Goal: Information Seeking & Learning: Learn about a topic

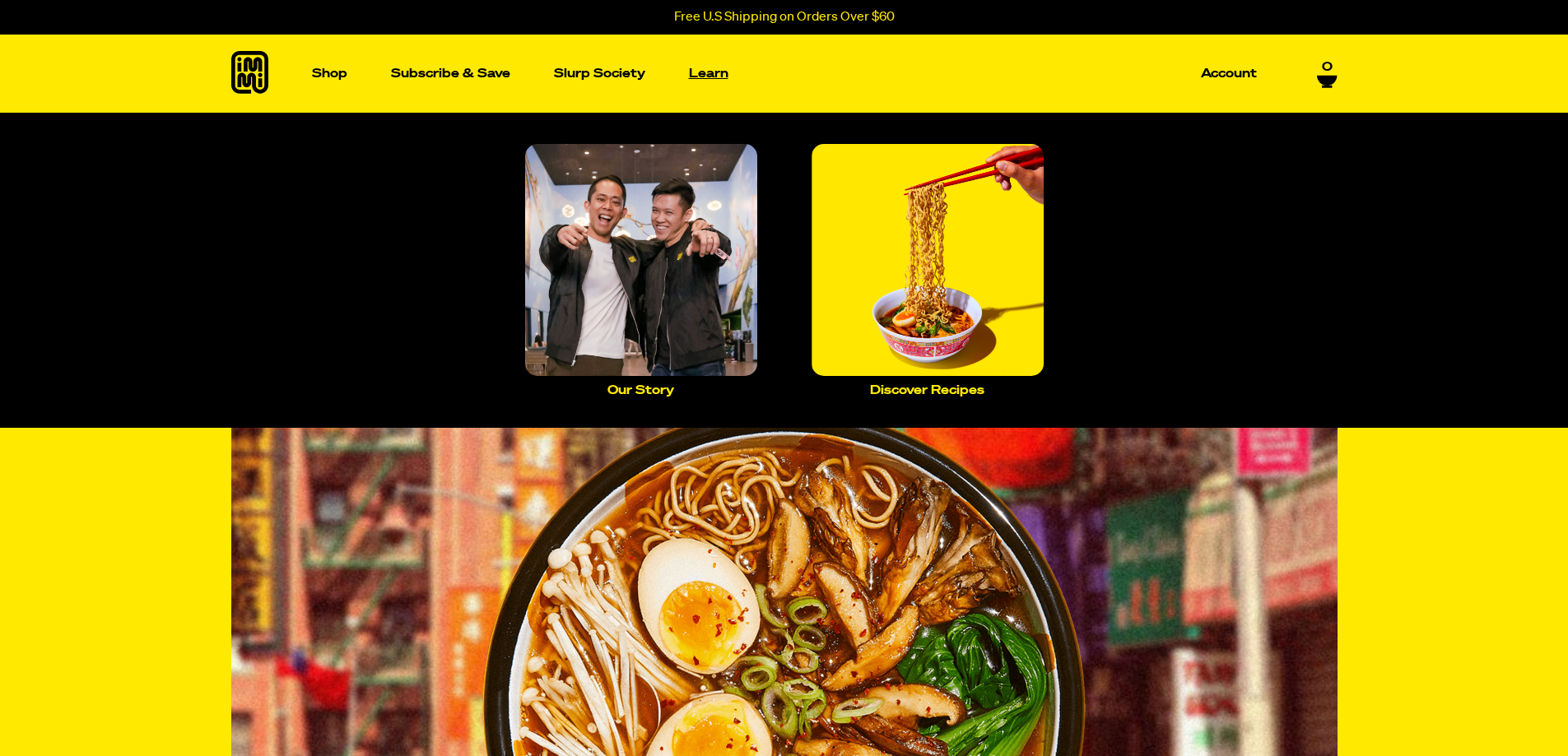
click at [706, 71] on p "Learn" at bounding box center [708, 73] width 39 height 12
click at [671, 301] on img "Main navigation" at bounding box center [641, 260] width 232 height 232
click at [935, 320] on img "Main navigation" at bounding box center [927, 260] width 232 height 232
click at [934, 390] on p "Discover Recipes" at bounding box center [927, 390] width 114 height 12
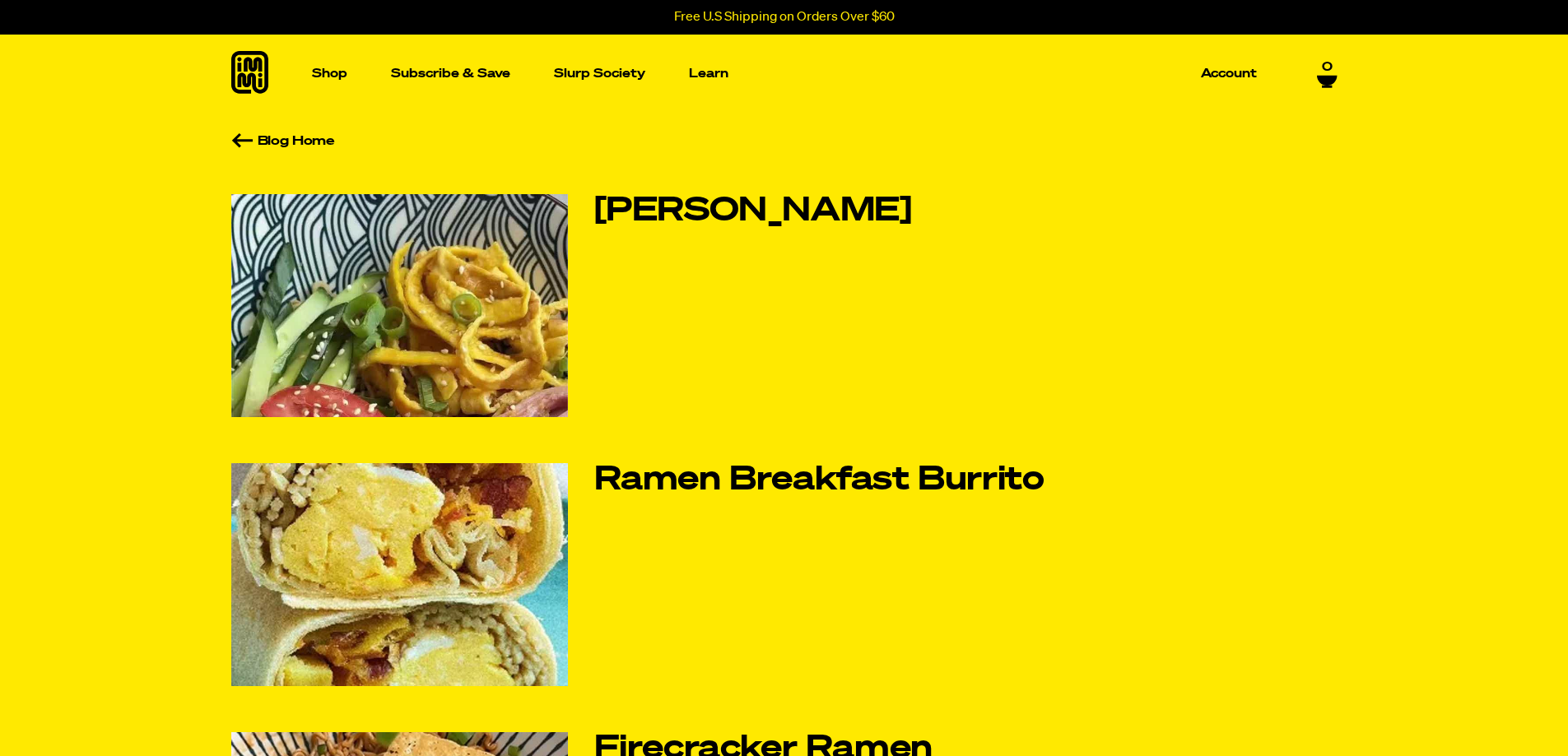
click at [244, 64] on icon at bounding box center [249, 73] width 37 height 43
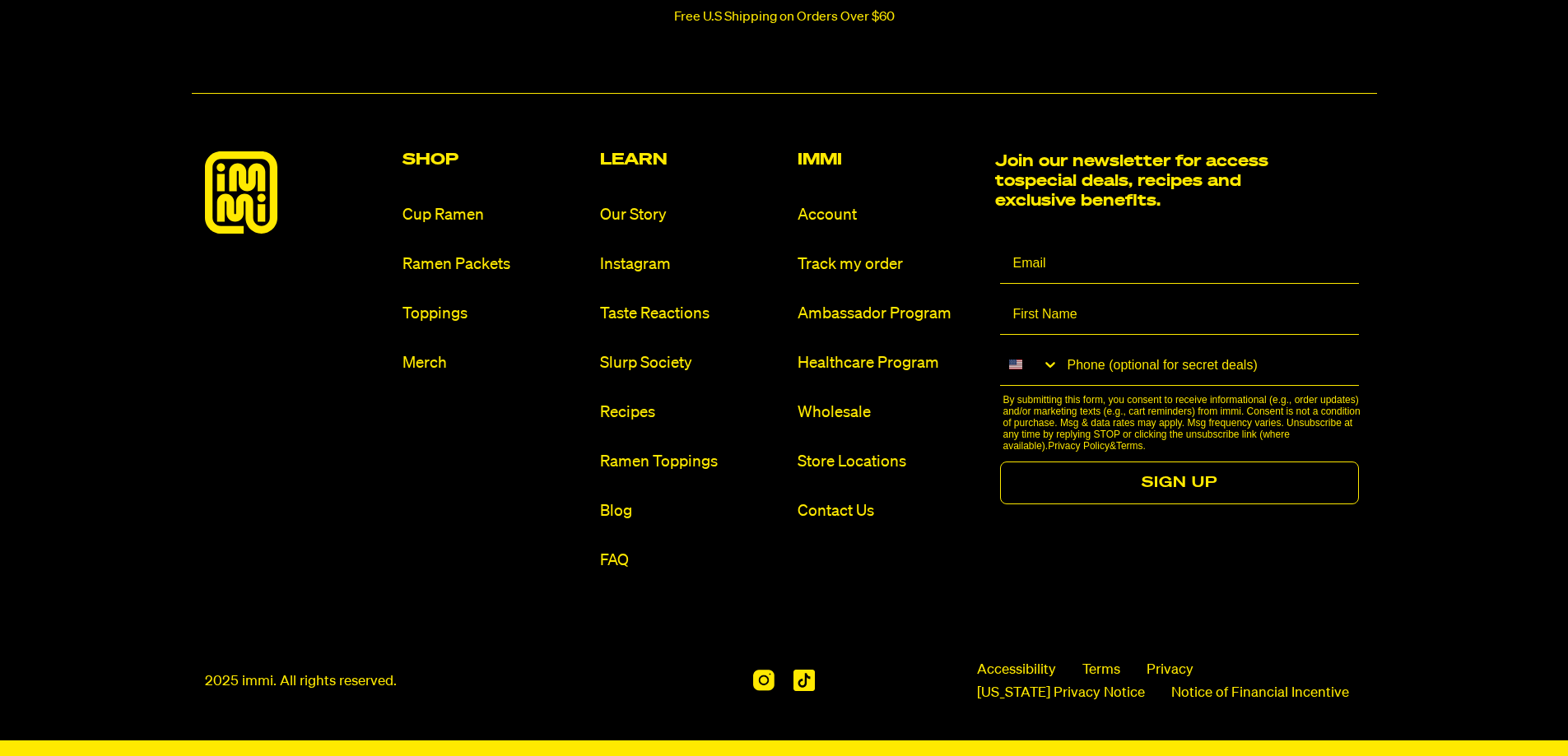
scroll to position [7821, 0]
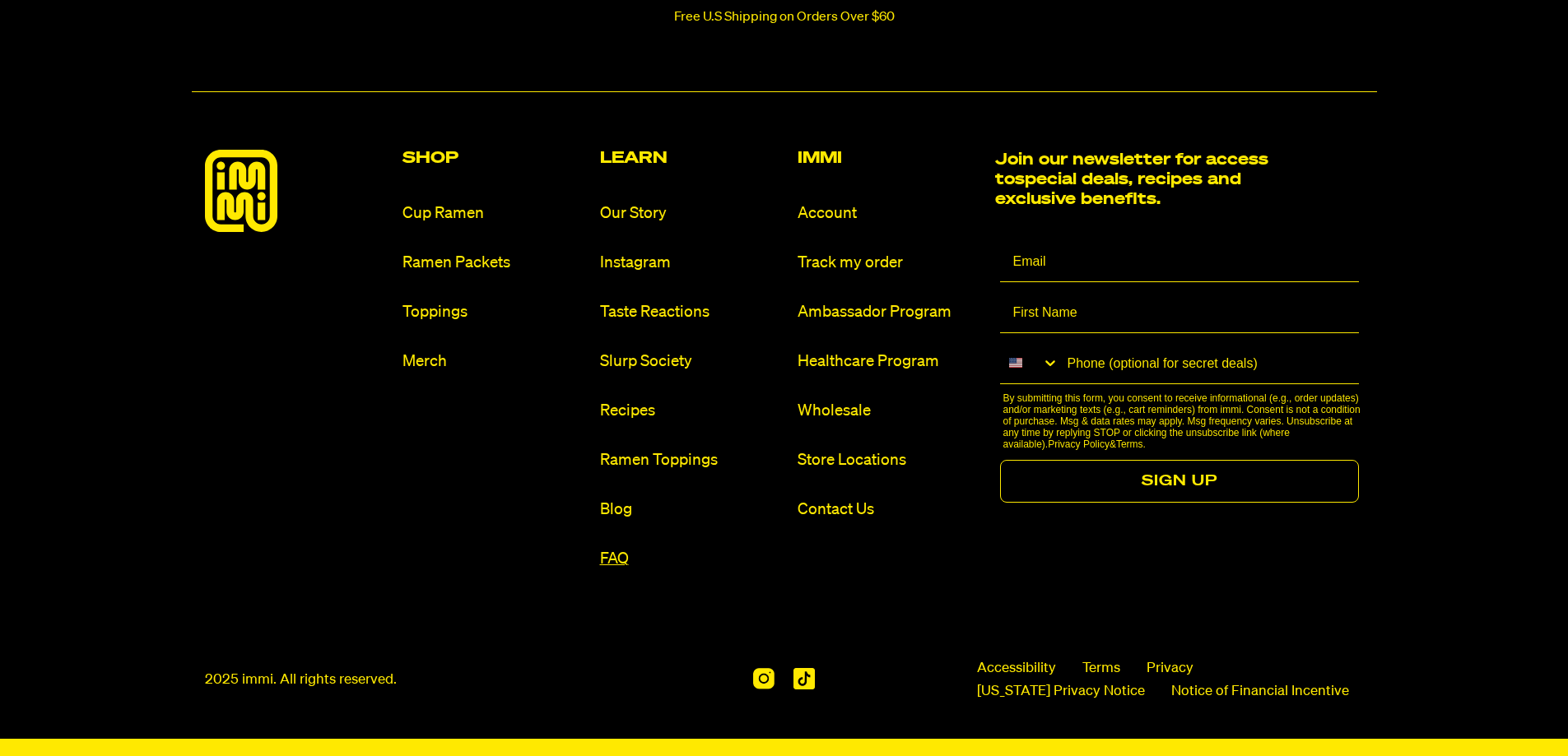
click at [614, 563] on link "FAQ" at bounding box center [691, 560] width 184 height 22
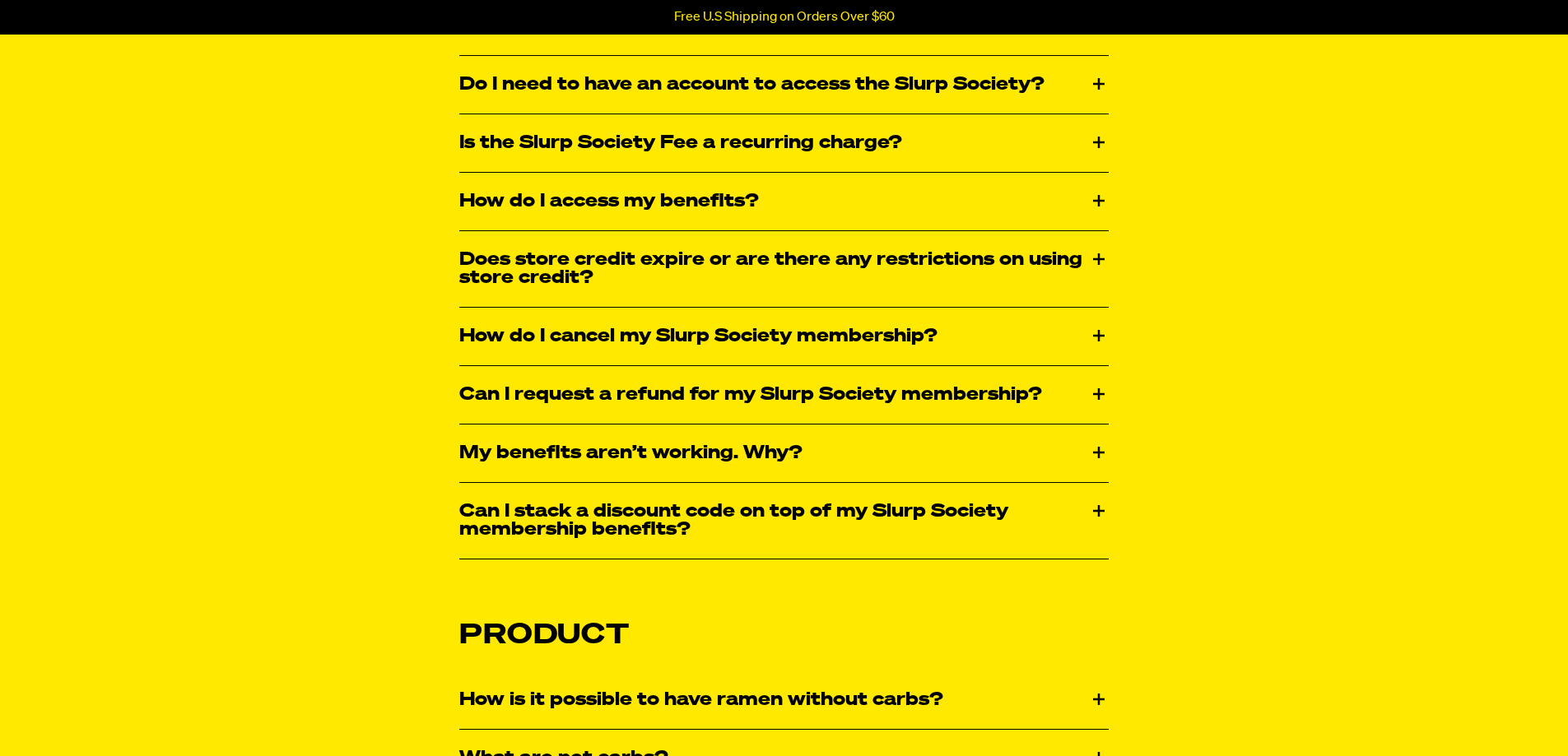
scroll to position [2140, 0]
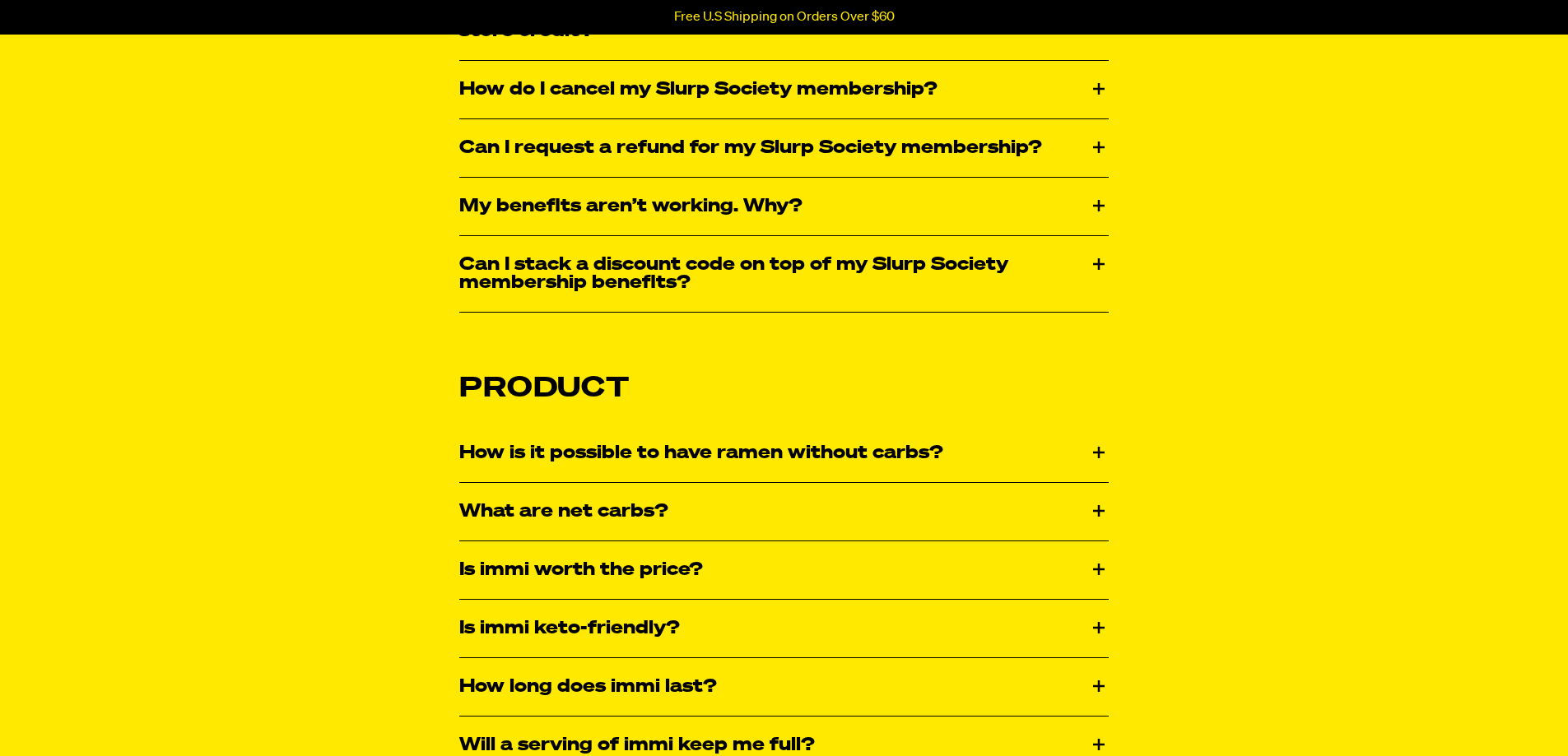
click at [1099, 454] on div "How is it possible to have ramen without carbs?" at bounding box center [783, 453] width 649 height 58
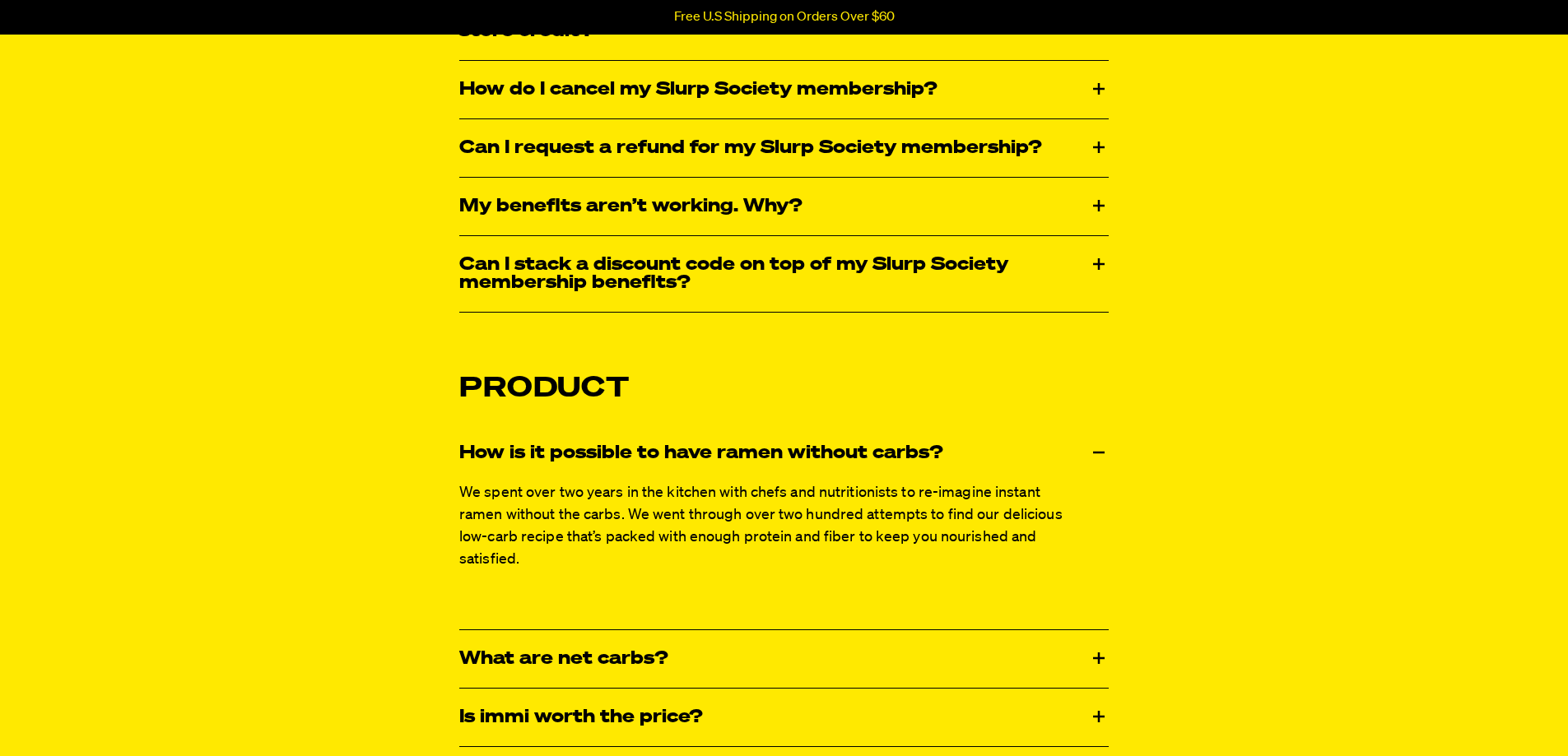
scroll to position [2551, 0]
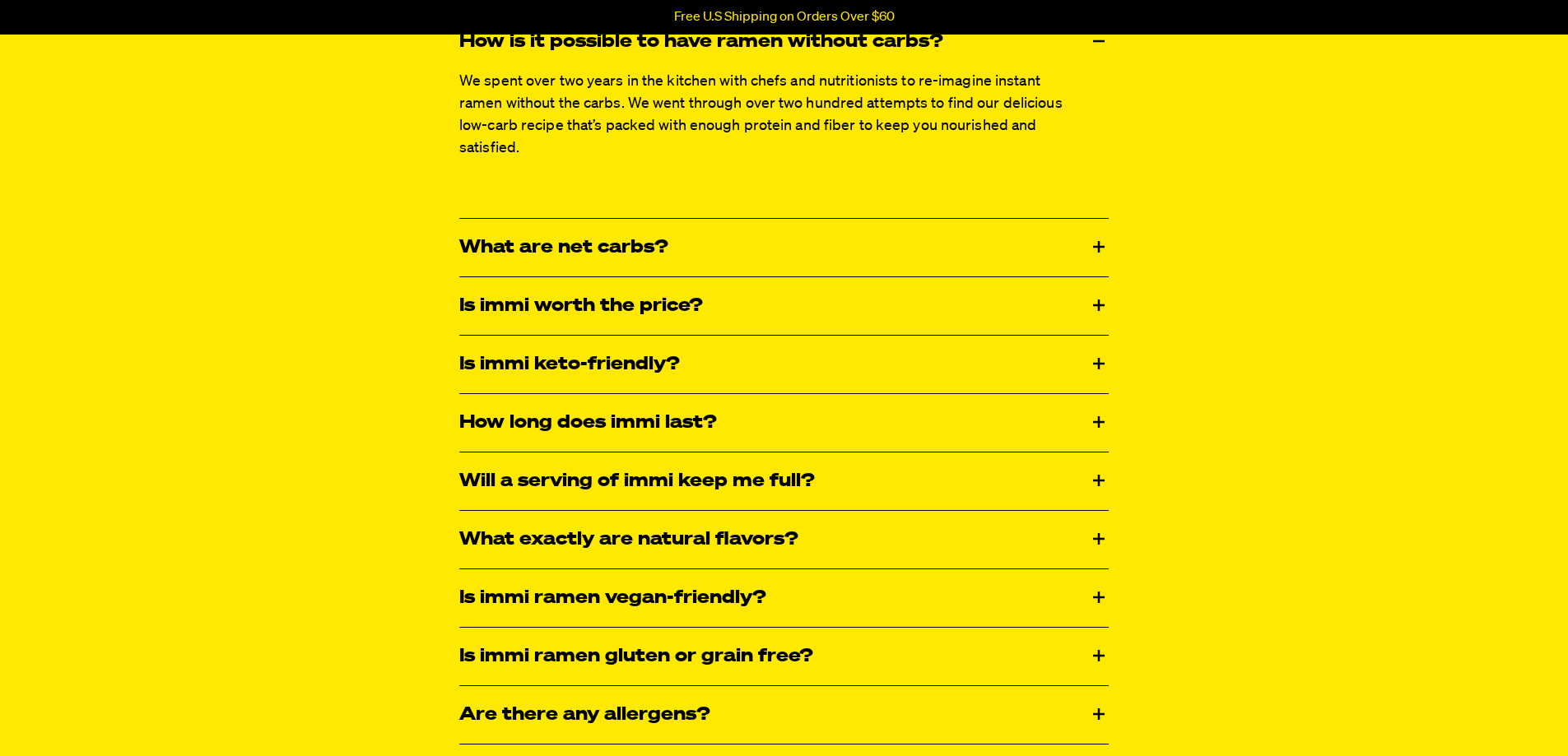
click at [648, 656] on div "Is immi ramen gluten or grain free?" at bounding box center [783, 657] width 649 height 58
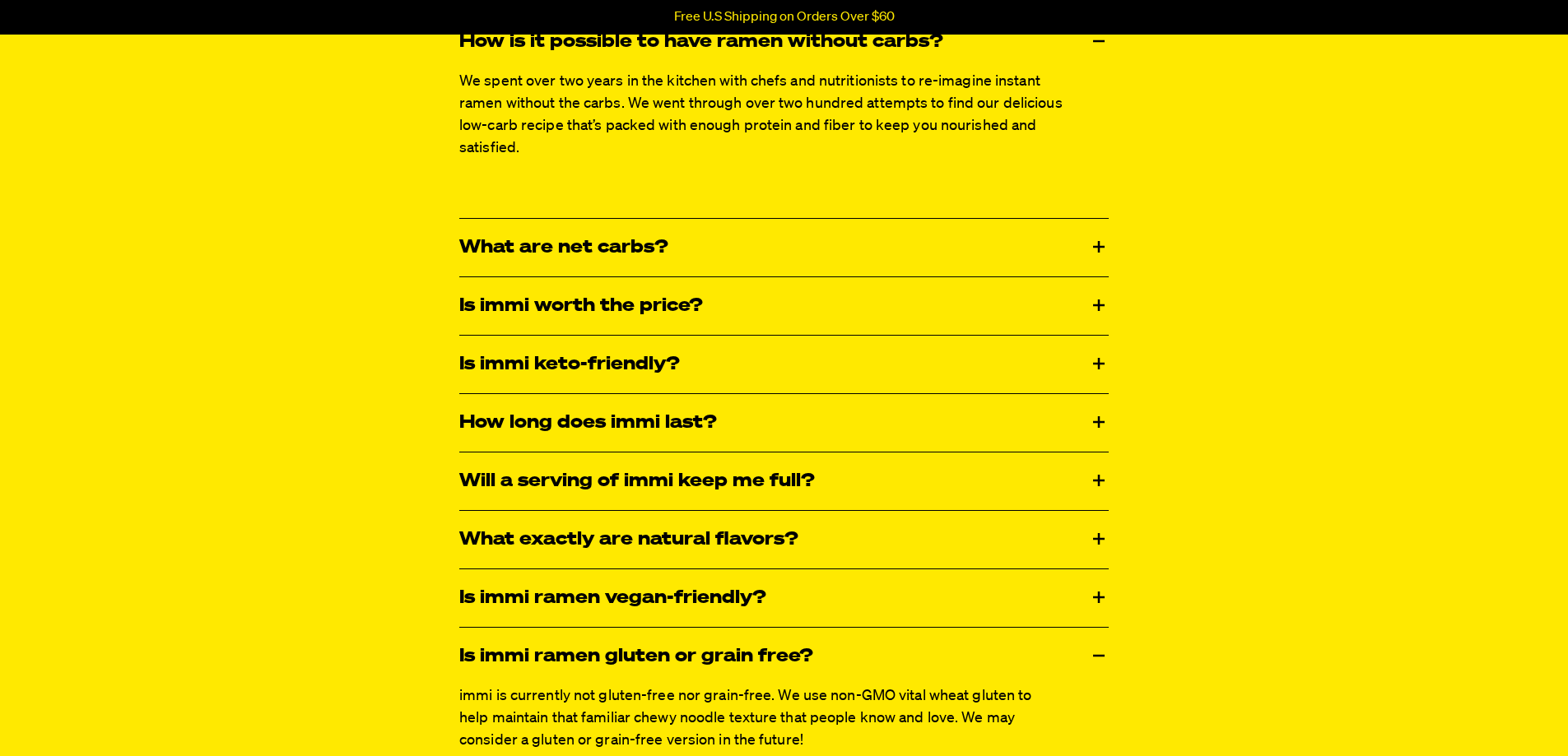
scroll to position [2798, 0]
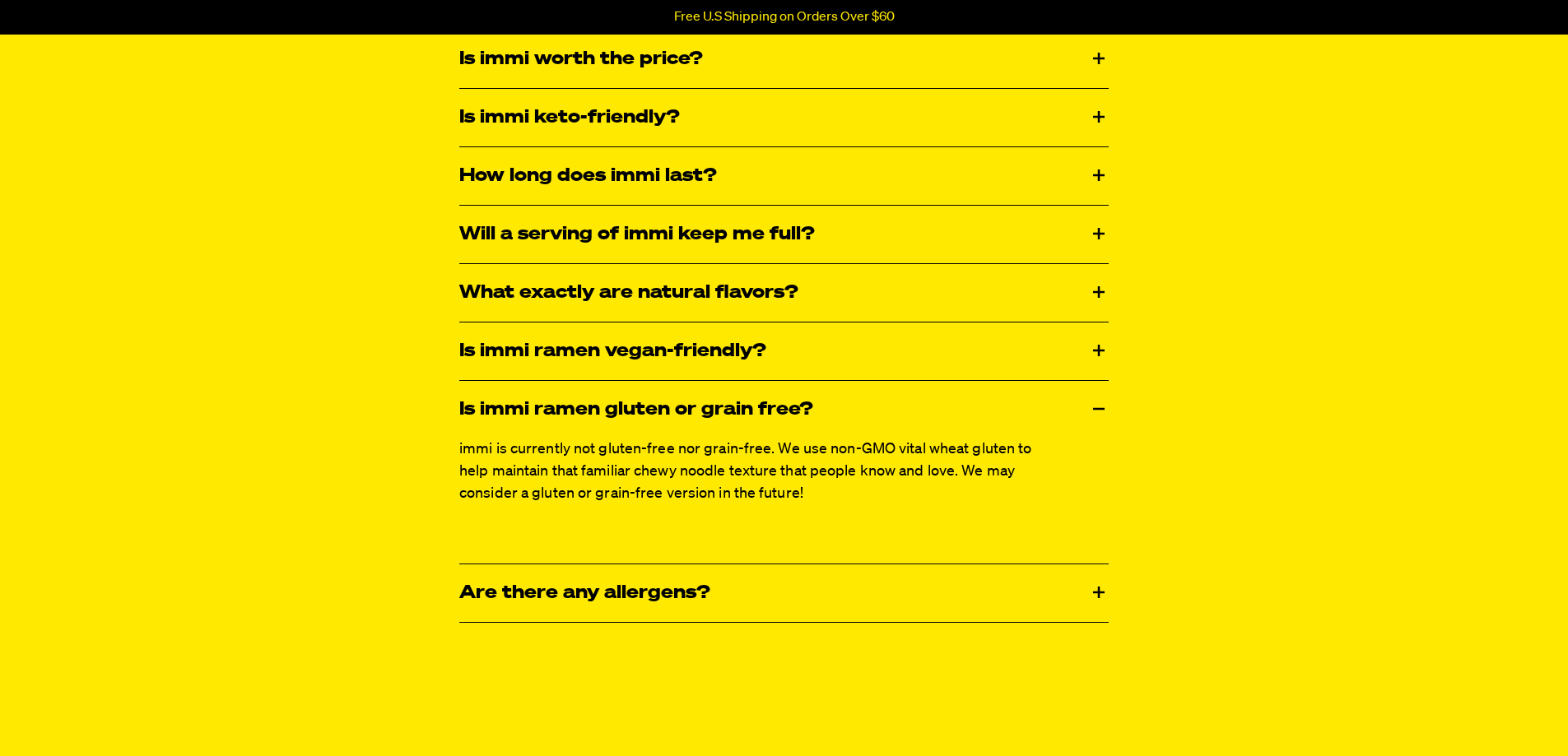
click at [647, 345] on div "Is immi ramen vegan-friendly?" at bounding box center [783, 351] width 649 height 58
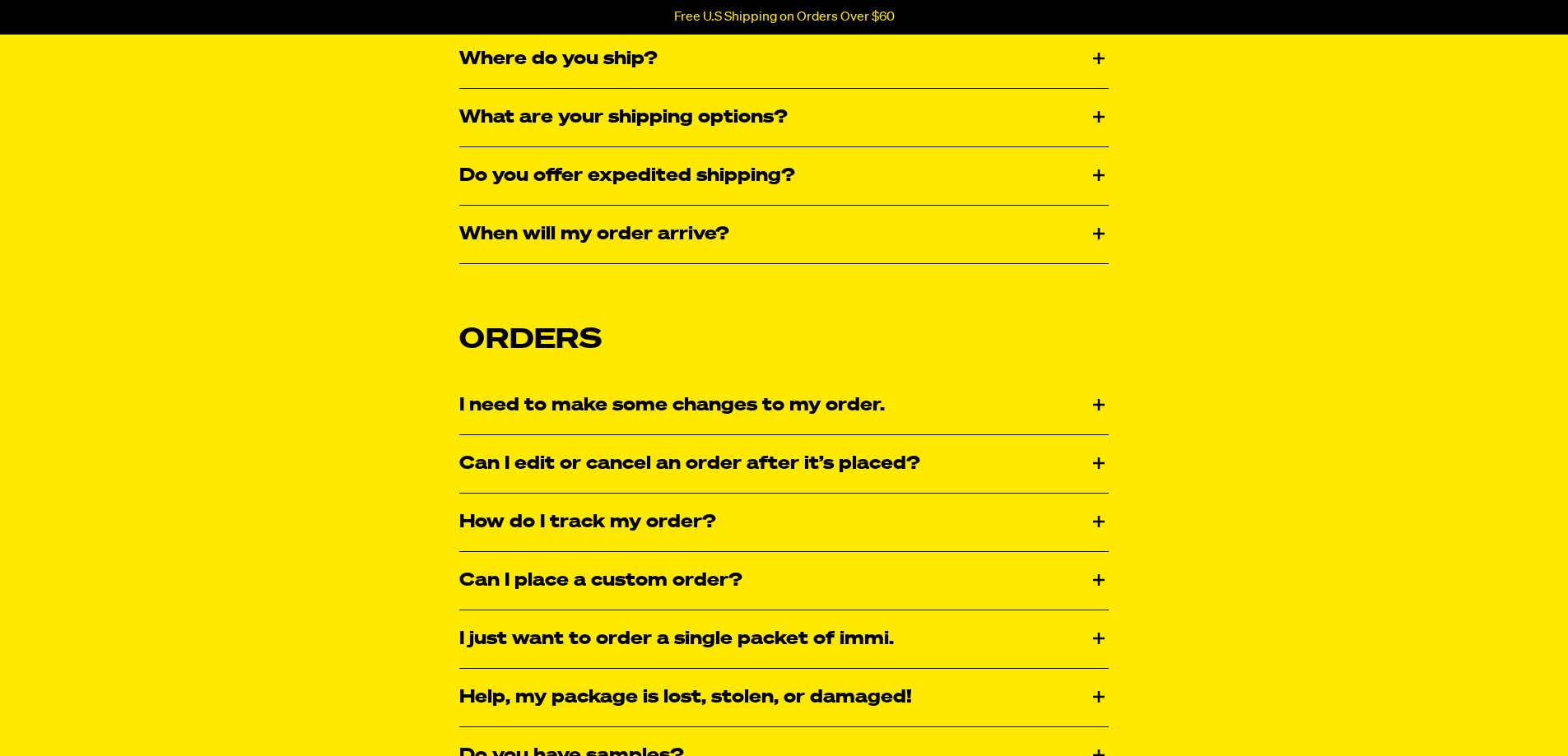
scroll to position [0, 0]
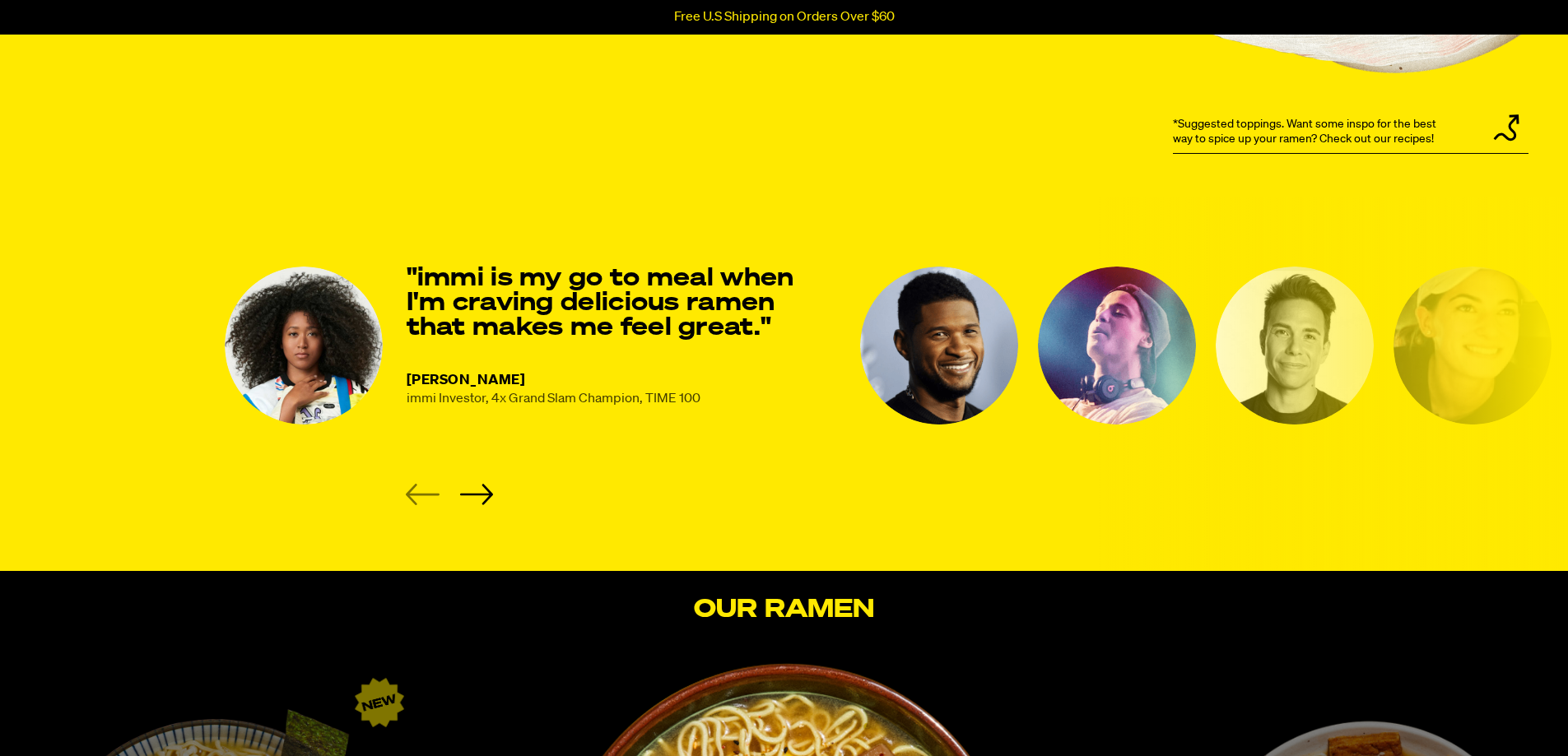
scroll to position [2469, 0]
